Goal: Find specific page/section: Find specific page/section

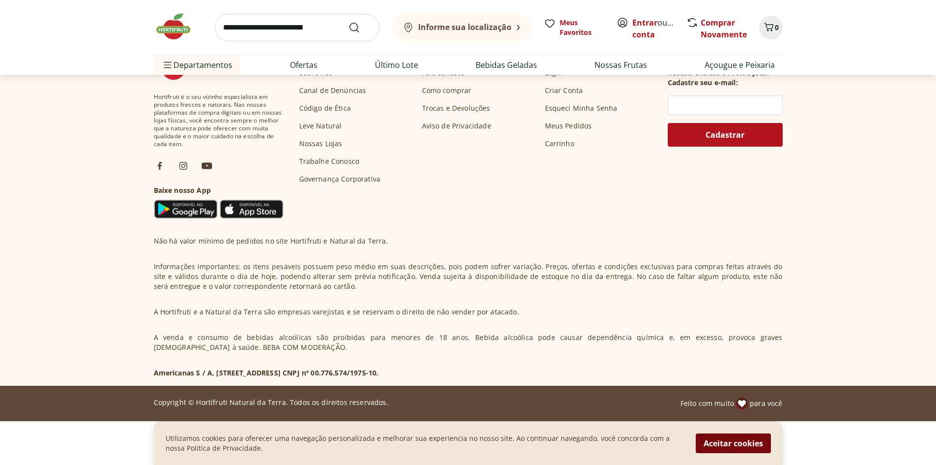
click at [735, 441] on button "Aceitar cookies" at bounding box center [733, 443] width 75 height 20
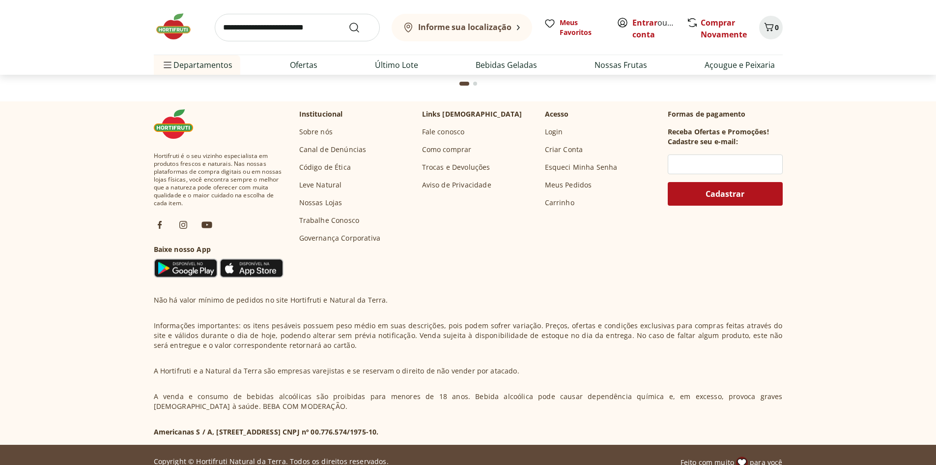
scroll to position [2913, 0]
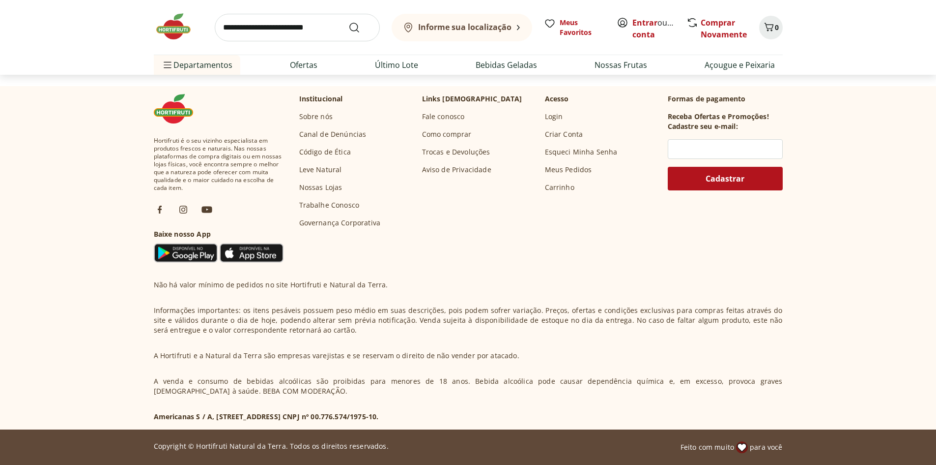
click at [322, 184] on link "Nossas Lojas" at bounding box center [320, 187] width 43 height 10
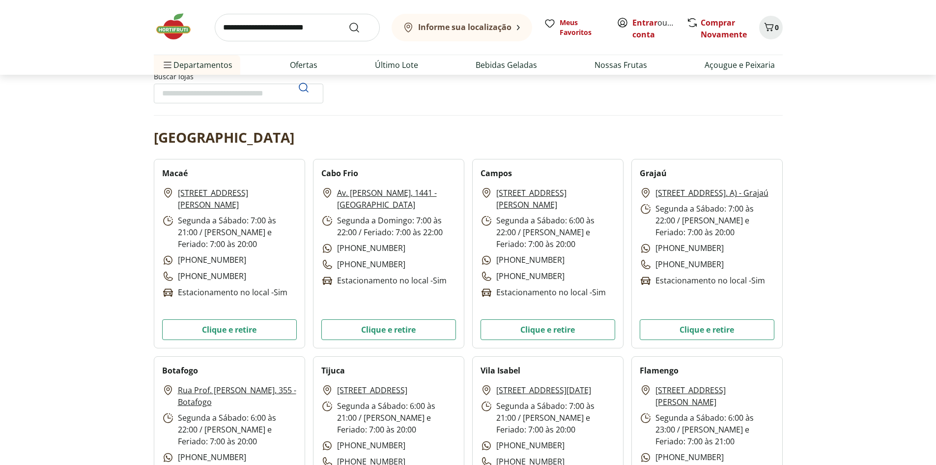
scroll to position [197, 0]
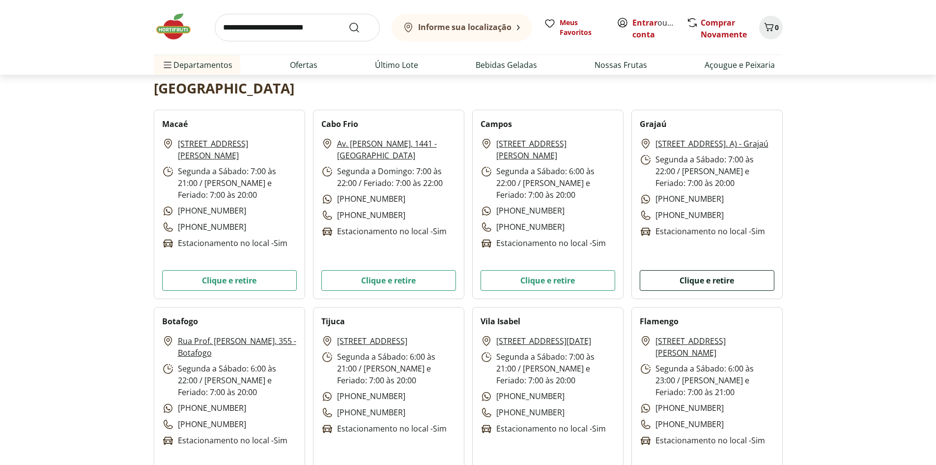
click at [740, 275] on button "Clique e retire" at bounding box center [707, 280] width 135 height 21
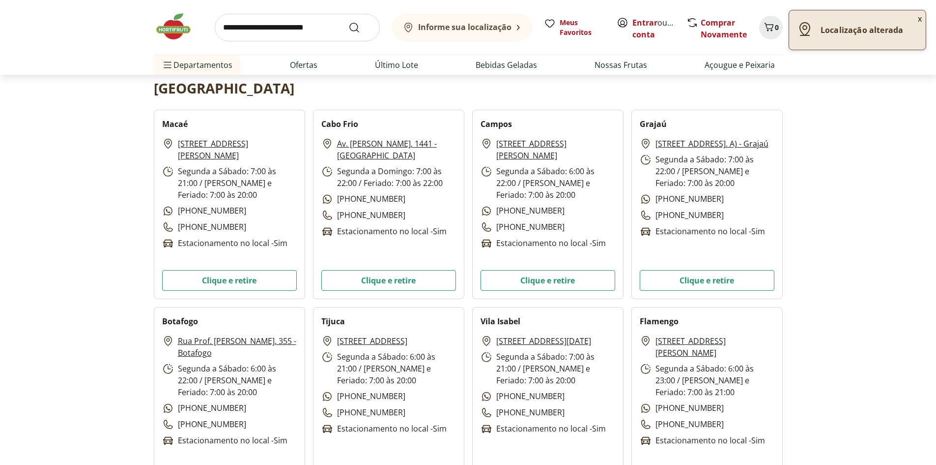
click at [916, 19] on button "x" at bounding box center [920, 18] width 12 height 17
